Goal: Transaction & Acquisition: Download file/media

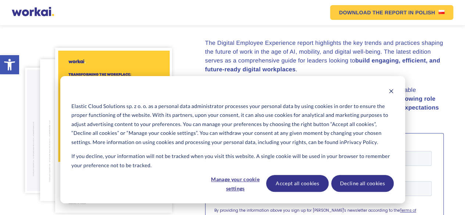
scroll to position [107, 0]
click at [341, 181] on button "Decline all cookies" at bounding box center [362, 183] width 63 height 17
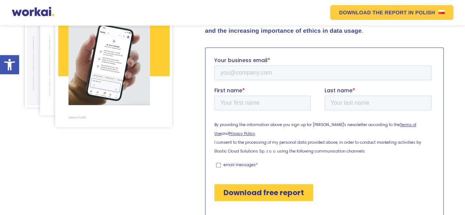
scroll to position [177, 0]
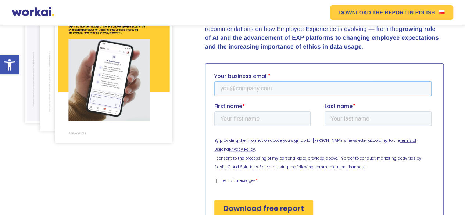
click at [262, 95] on input "Your business email *" at bounding box center [322, 88] width 217 height 15
type input "[PERSON_NAME][EMAIL_ADDRESS][DOMAIN_NAME]"
type input "[PERSON_NAME]"
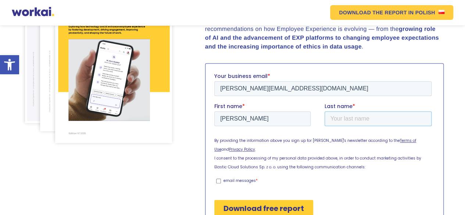
type input "MUTHUI"
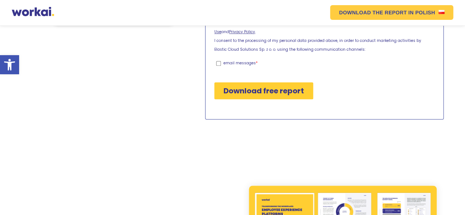
scroll to position [295, 0]
click at [288, 87] on input "Download free report" at bounding box center [263, 90] width 99 height 17
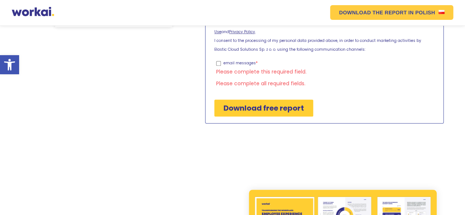
click at [217, 61] on input "email messages *" at bounding box center [218, 63] width 5 height 5
checkbox input "true"
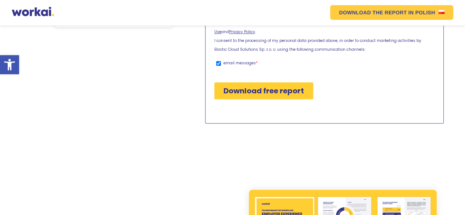
click at [238, 82] on input "Download free report" at bounding box center [263, 90] width 99 height 17
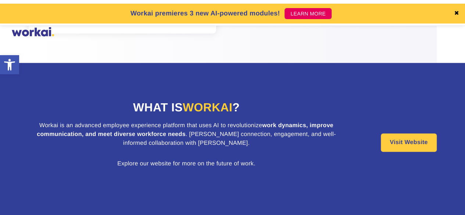
scroll to position [321, 0]
